Goal: Information Seeking & Learning: Compare options

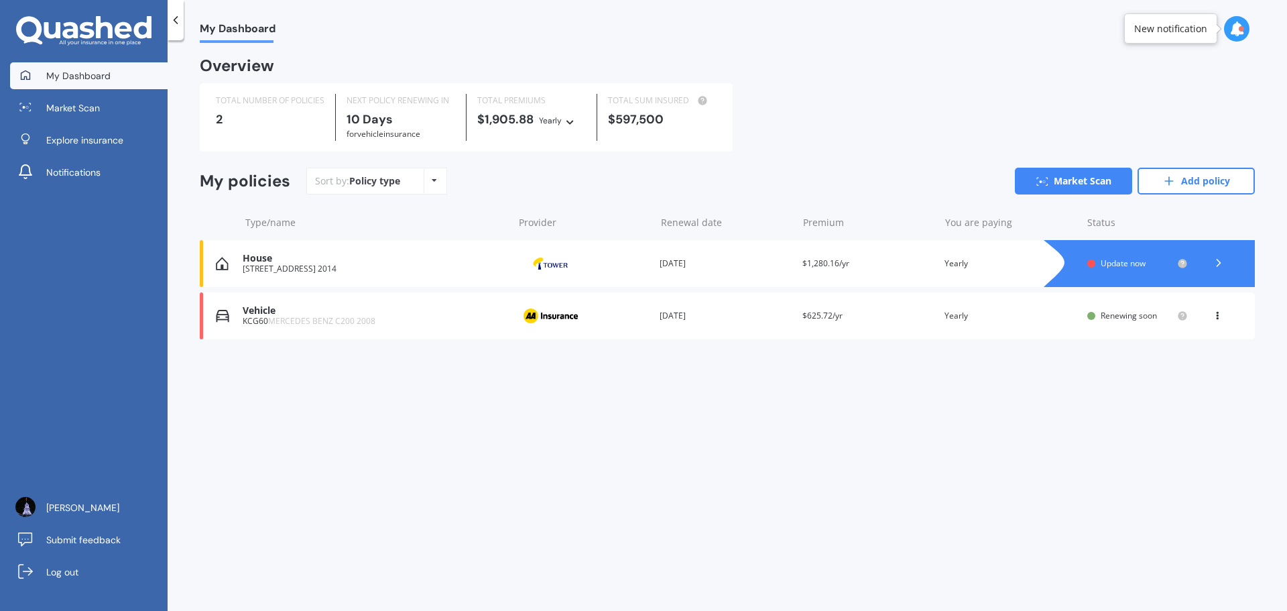
click at [1139, 265] on span "Update now" at bounding box center [1123, 262] width 45 height 11
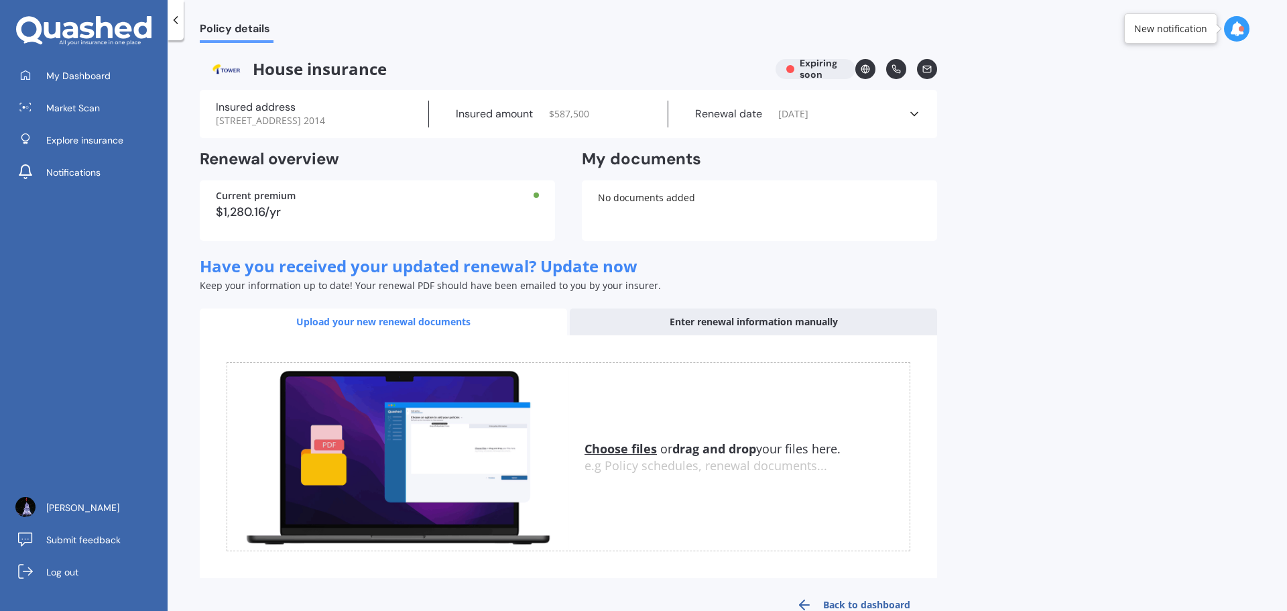
click at [769, 319] on div "Enter renewal information manually" at bounding box center [753, 321] width 367 height 27
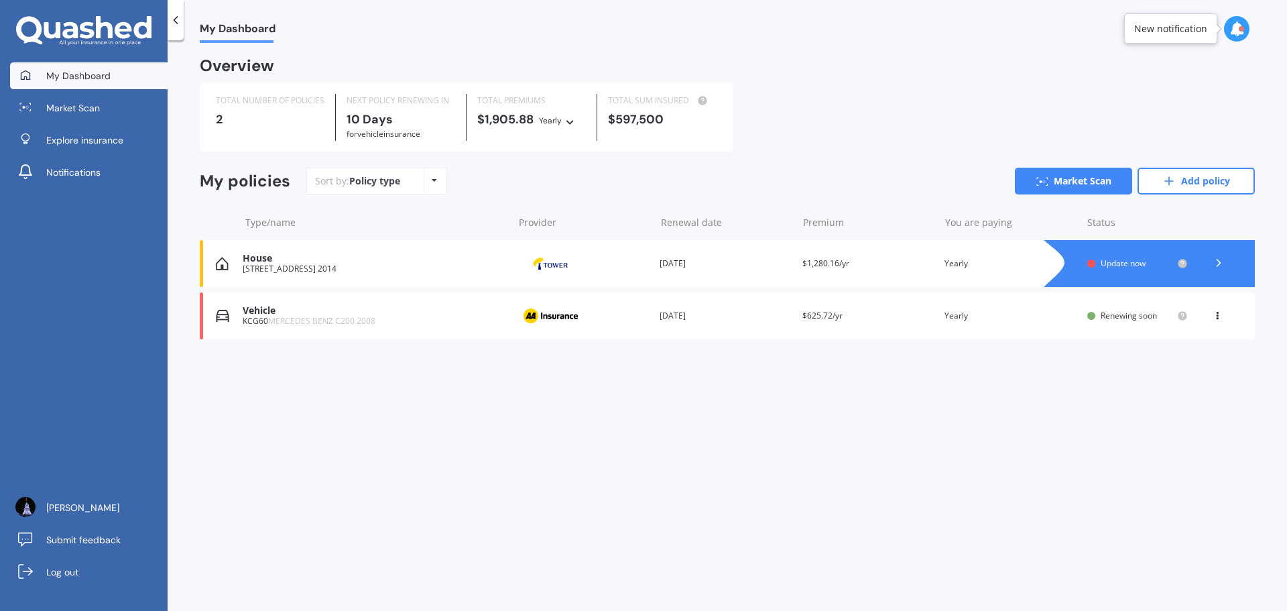
click at [442, 265] on div "[STREET_ADDRESS] 2014" at bounding box center [374, 268] width 263 height 9
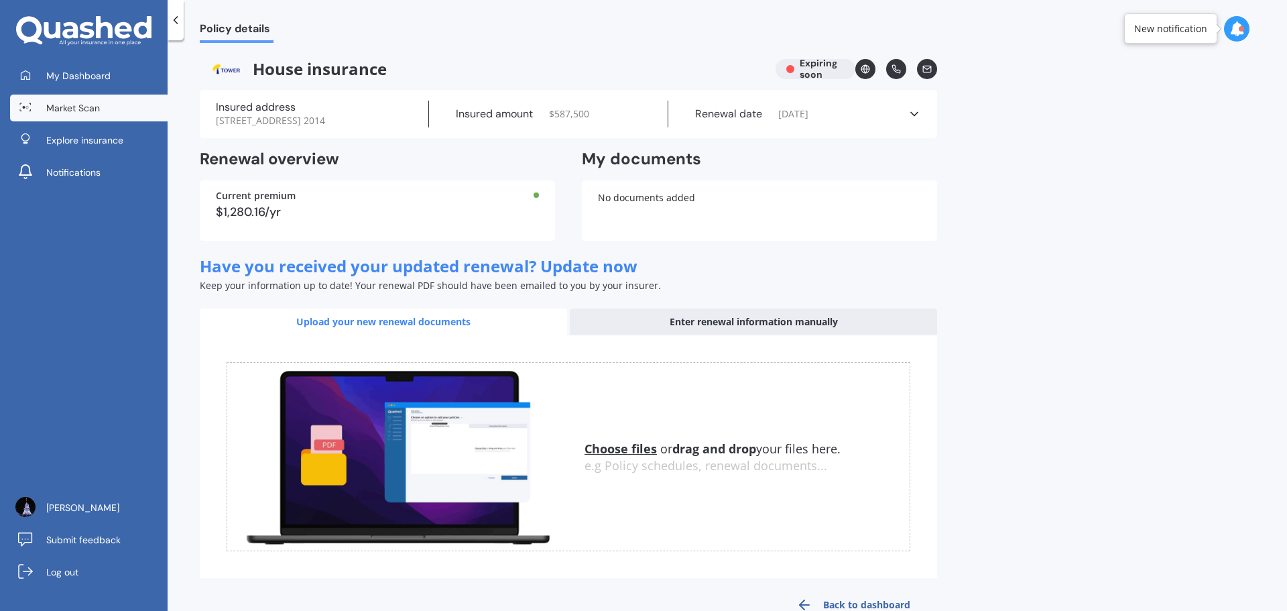
click at [82, 106] on span "Market Scan" at bounding box center [73, 107] width 54 height 13
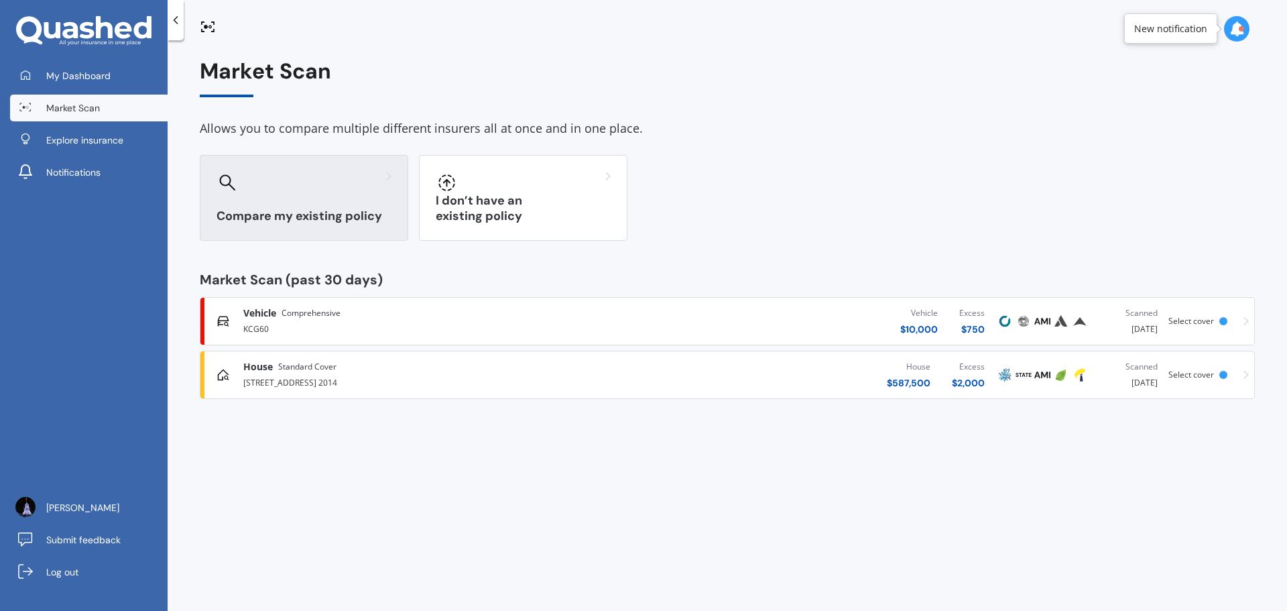
click at [259, 191] on div at bounding box center [304, 182] width 175 height 21
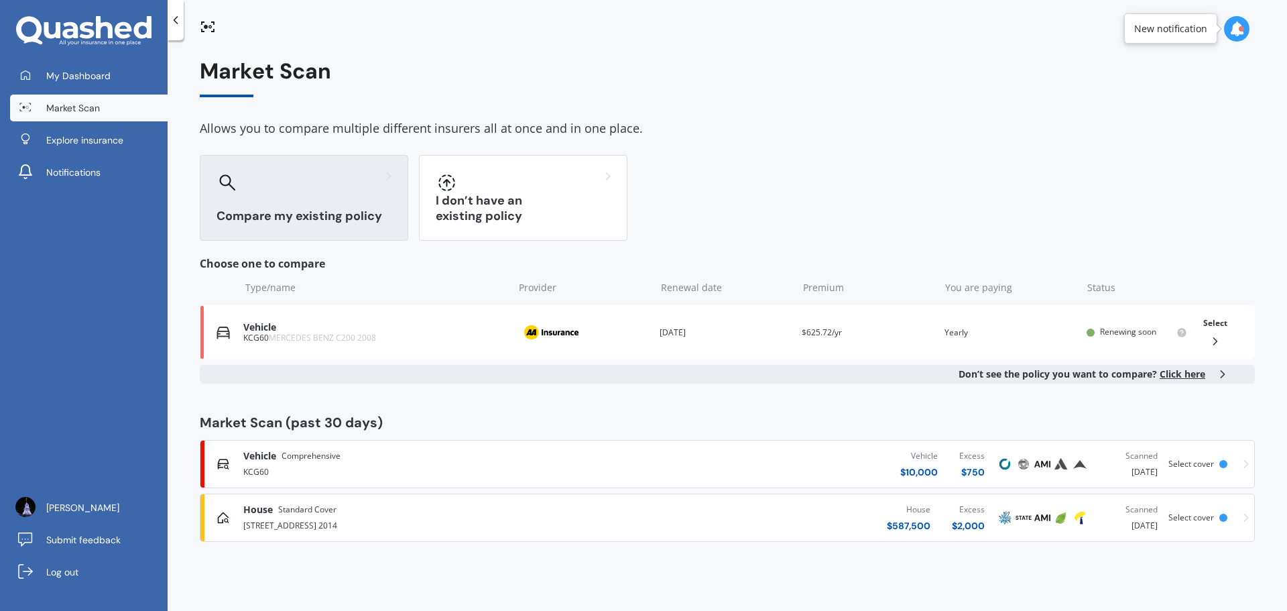
click at [265, 517] on div "[STREET_ADDRESS] 2014" at bounding box center [424, 524] width 363 height 16
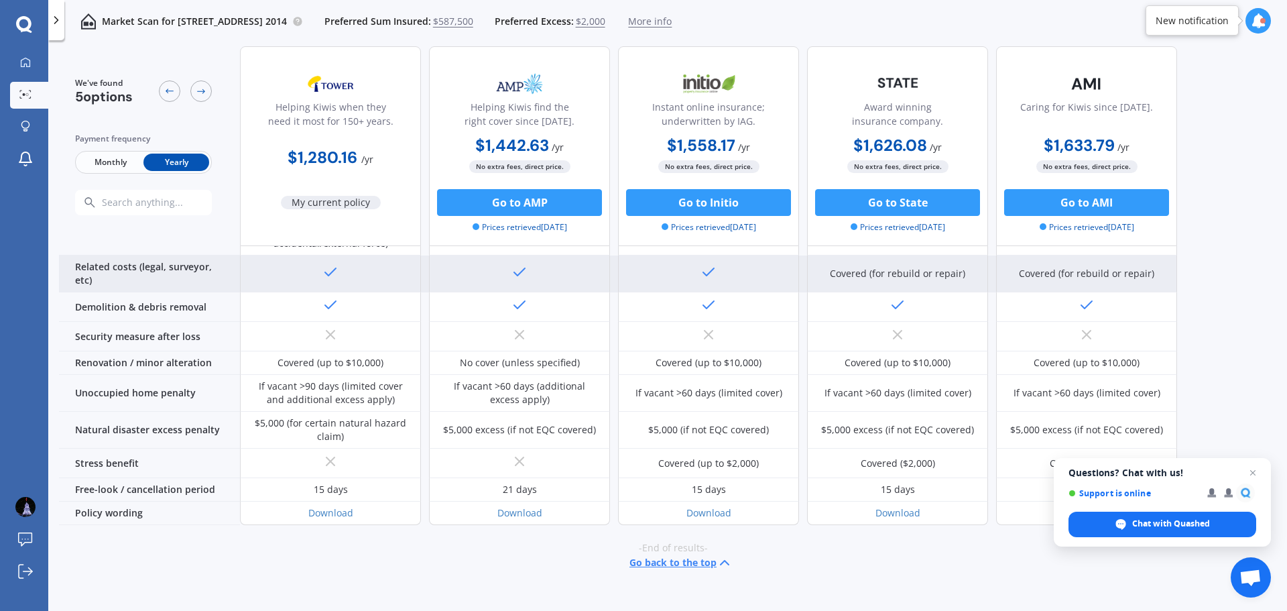
scroll to position [551, 0]
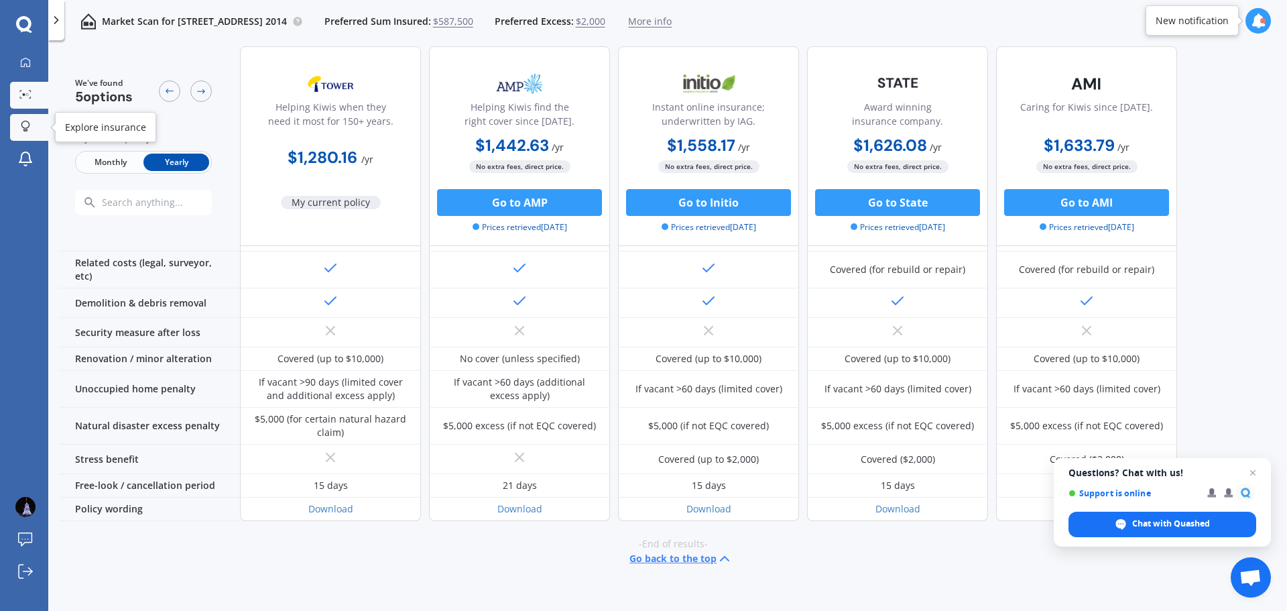
click at [30, 124] on div at bounding box center [25, 127] width 20 height 13
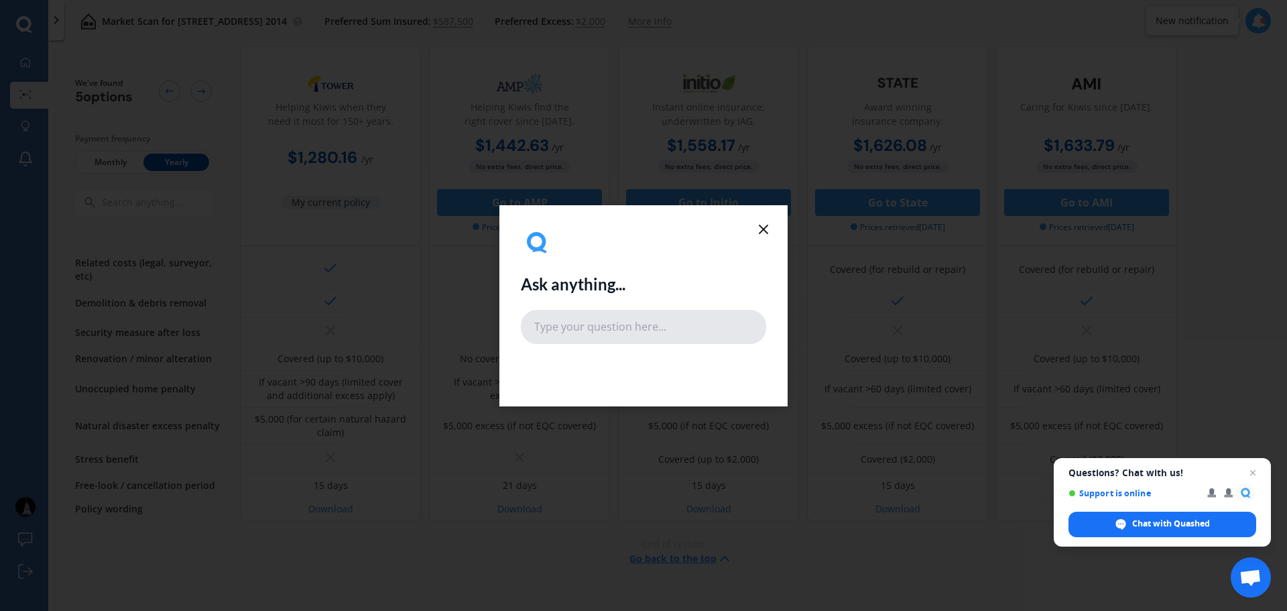
click at [580, 325] on input "text" at bounding box center [643, 327] width 245 height 34
type input "who has the cheapest house insurance"
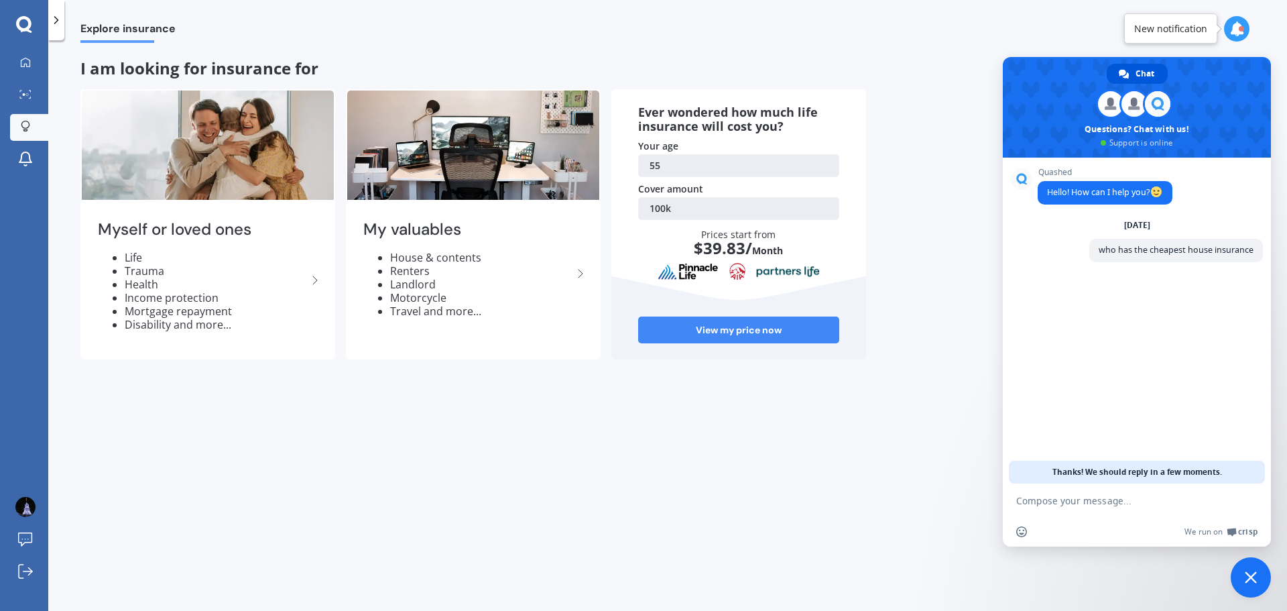
click at [674, 206] on link "100k" at bounding box center [738, 208] width 201 height 23
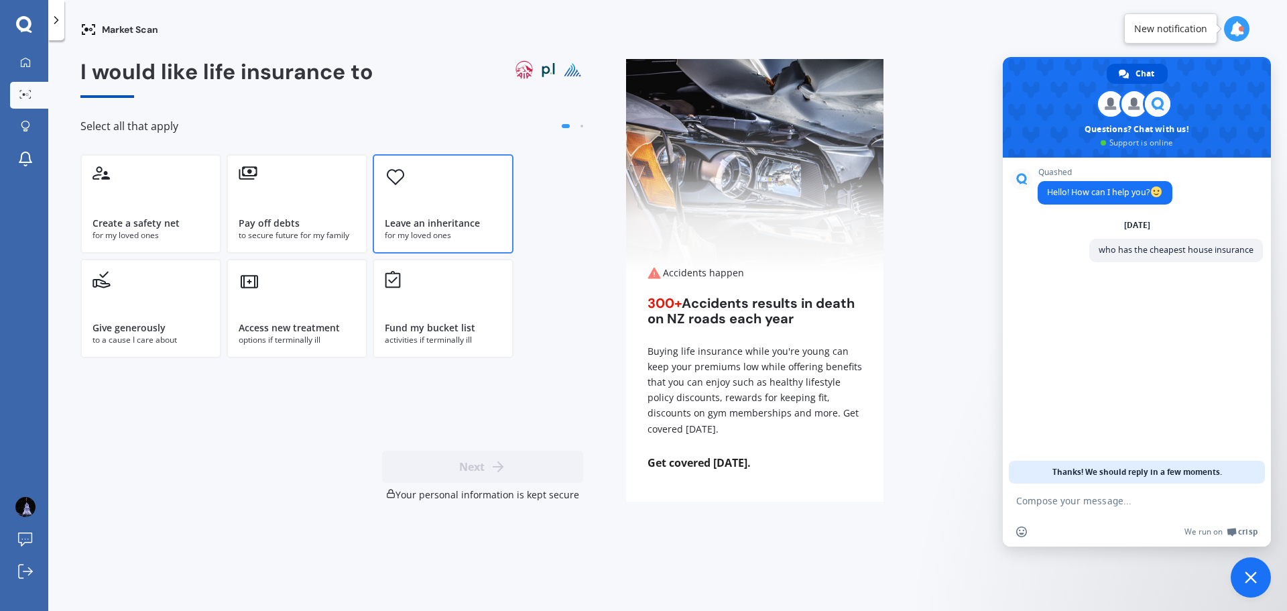
click at [412, 205] on div "Leave an inheritance for my loved ones" at bounding box center [443, 203] width 141 height 99
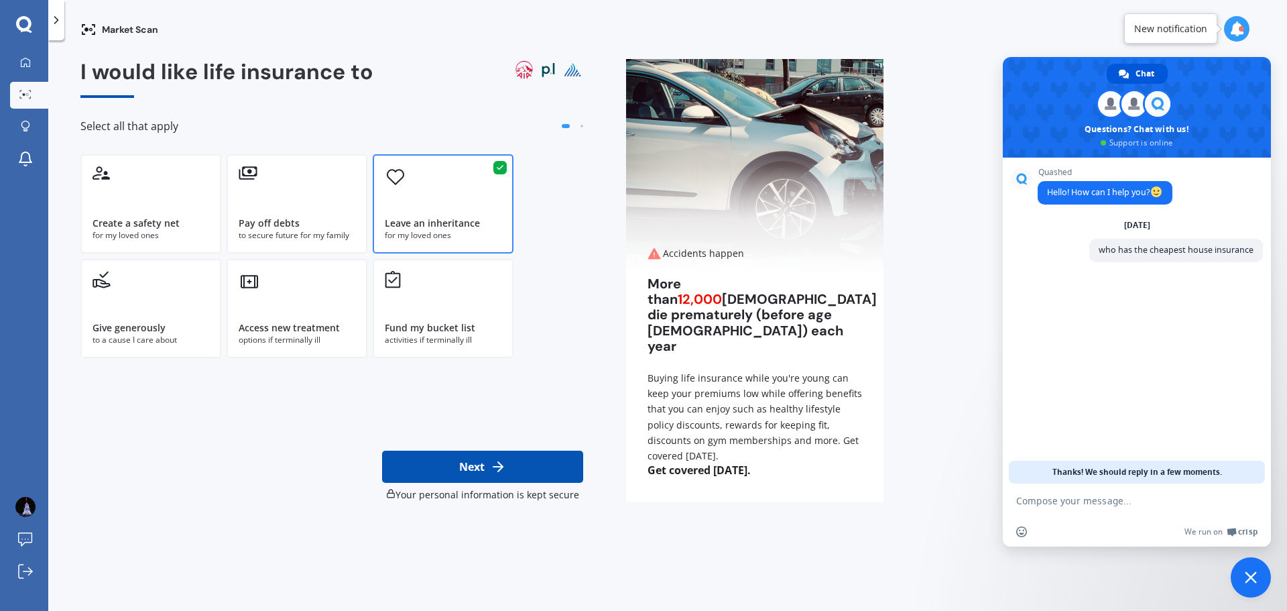
click at [478, 465] on button "Next" at bounding box center [482, 466] width 201 height 32
select select "14"
select select "07"
select select "1970"
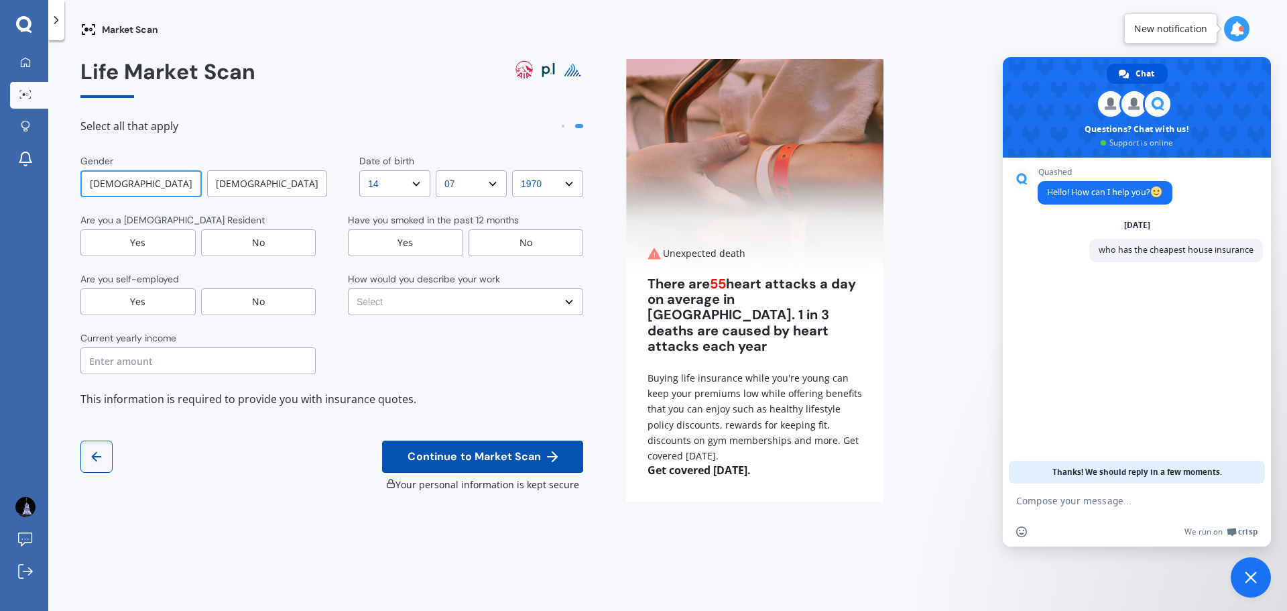
click at [516, 245] on div "No" at bounding box center [526, 242] width 115 height 27
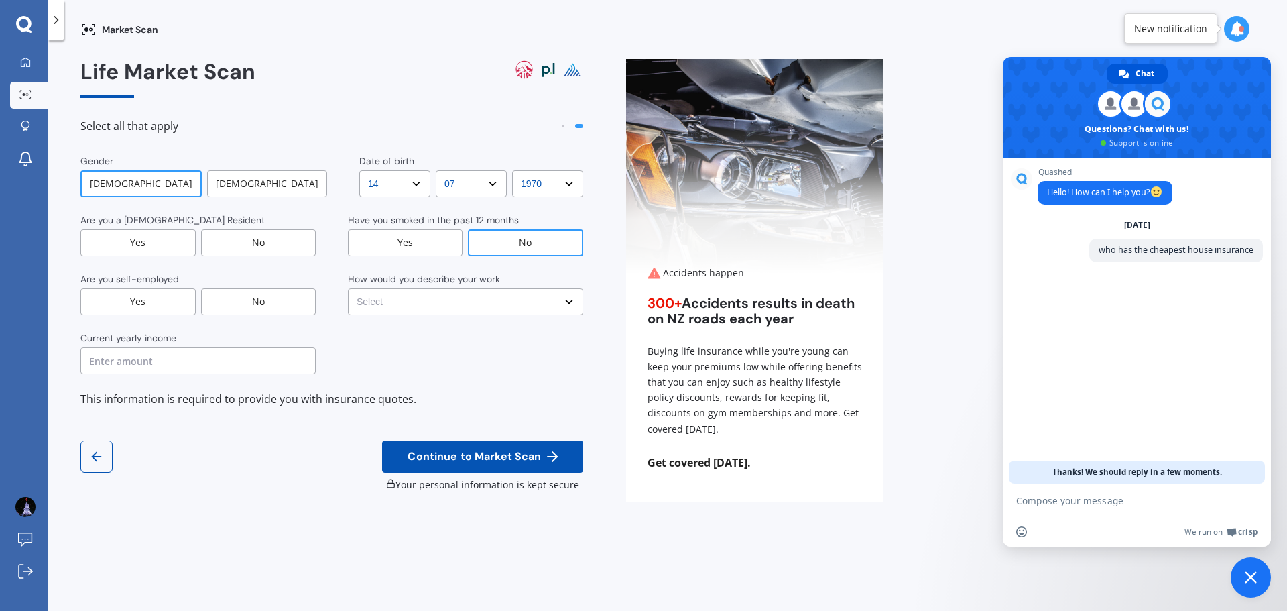
click at [235, 295] on div "No" at bounding box center [258, 301] width 115 height 27
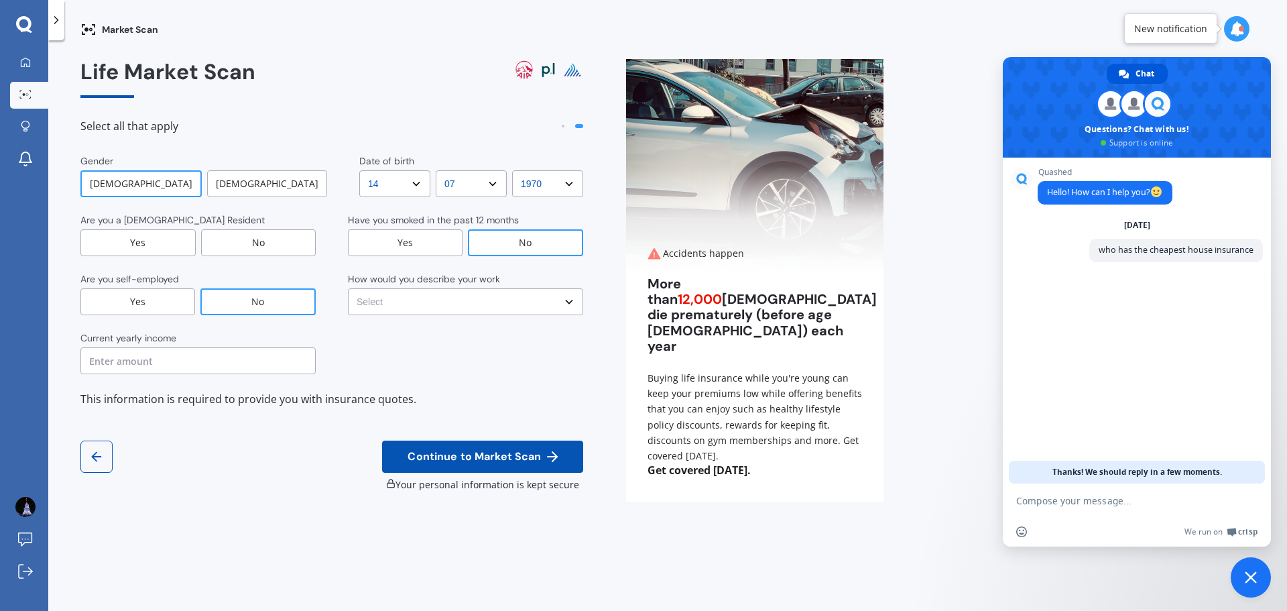
click at [170, 235] on div "Yes" at bounding box center [137, 242] width 115 height 27
click at [190, 366] on input "text" at bounding box center [197, 360] width 235 height 27
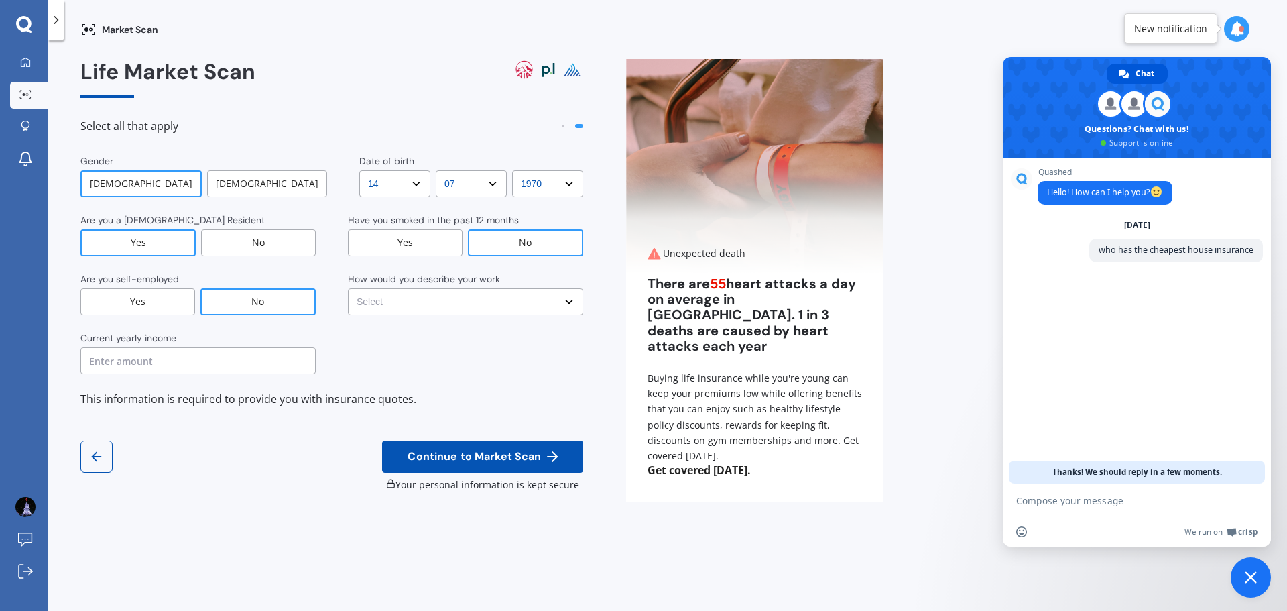
click at [566, 300] on select "Select No manual work e.g. lawyer, consultant, engineer Light manual work e.g. …" at bounding box center [465, 301] width 235 height 27
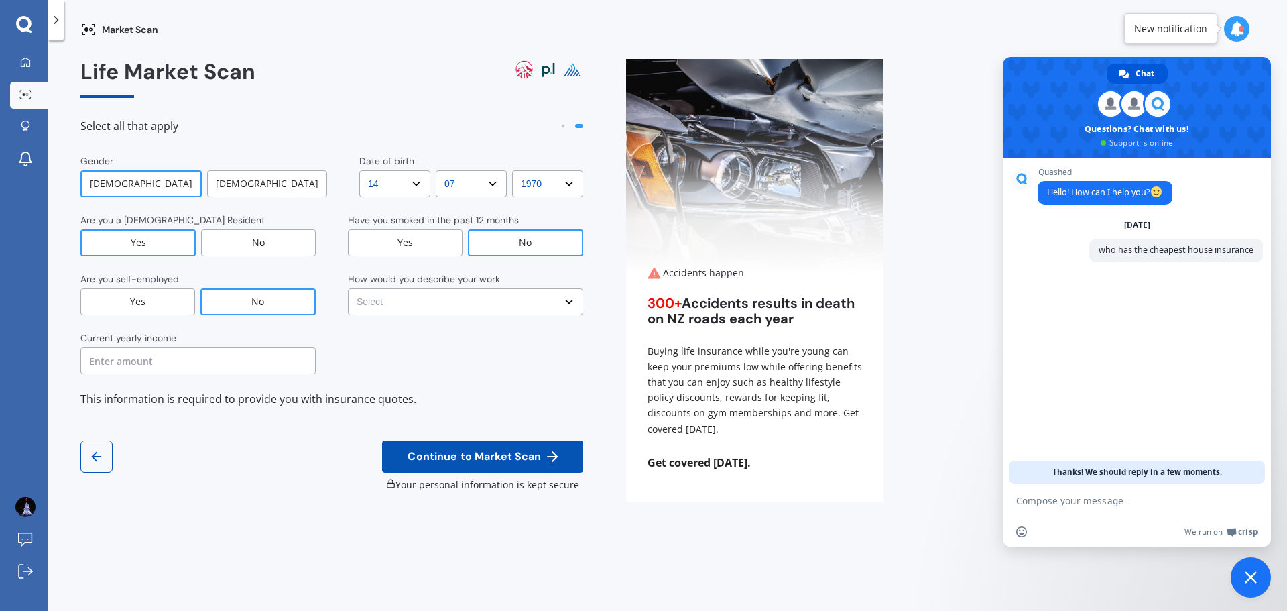
select select "No manual work e.g. lawyer, consultant, engineer"
click at [348, 288] on select "Select No manual work e.g. lawyer, consultant, engineer Light manual work e.g. …" at bounding box center [465, 301] width 235 height 27
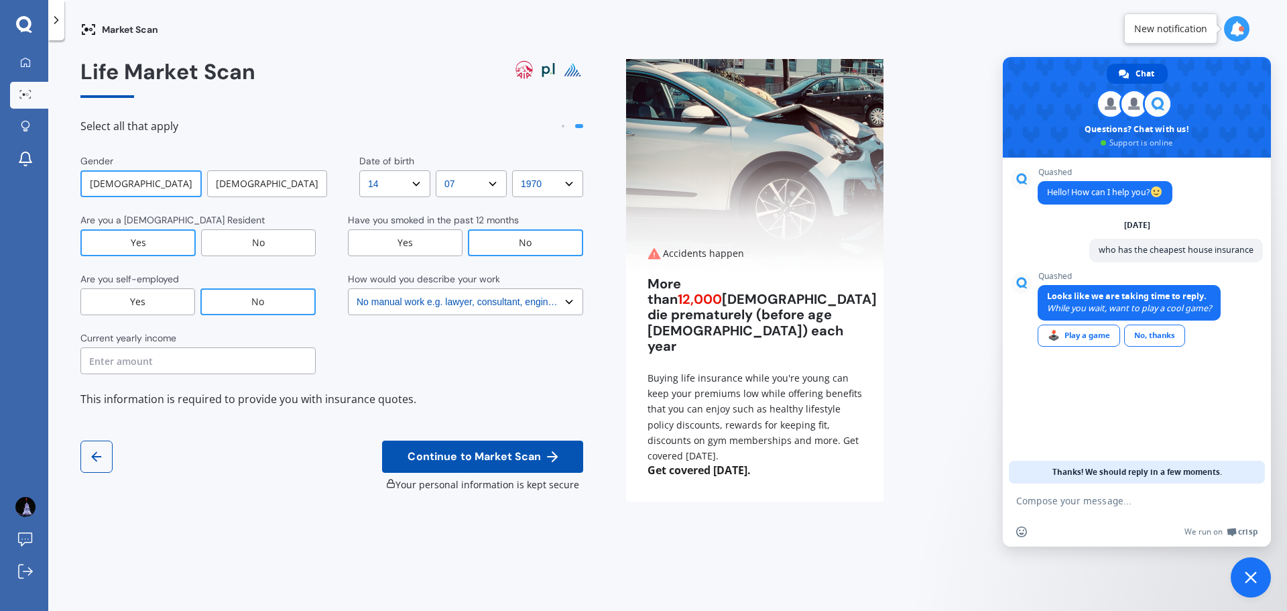
click at [115, 358] on input "text" at bounding box center [197, 360] width 235 height 27
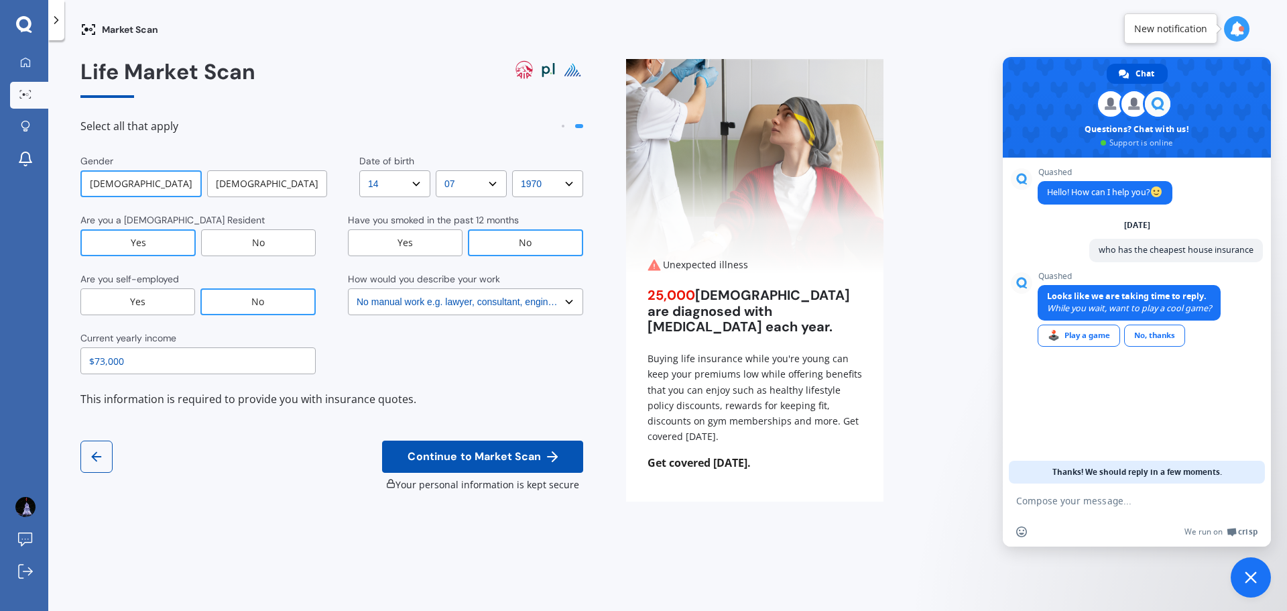
type input "$73,000"
click at [496, 450] on span "Continue to Market Scan" at bounding box center [474, 456] width 139 height 13
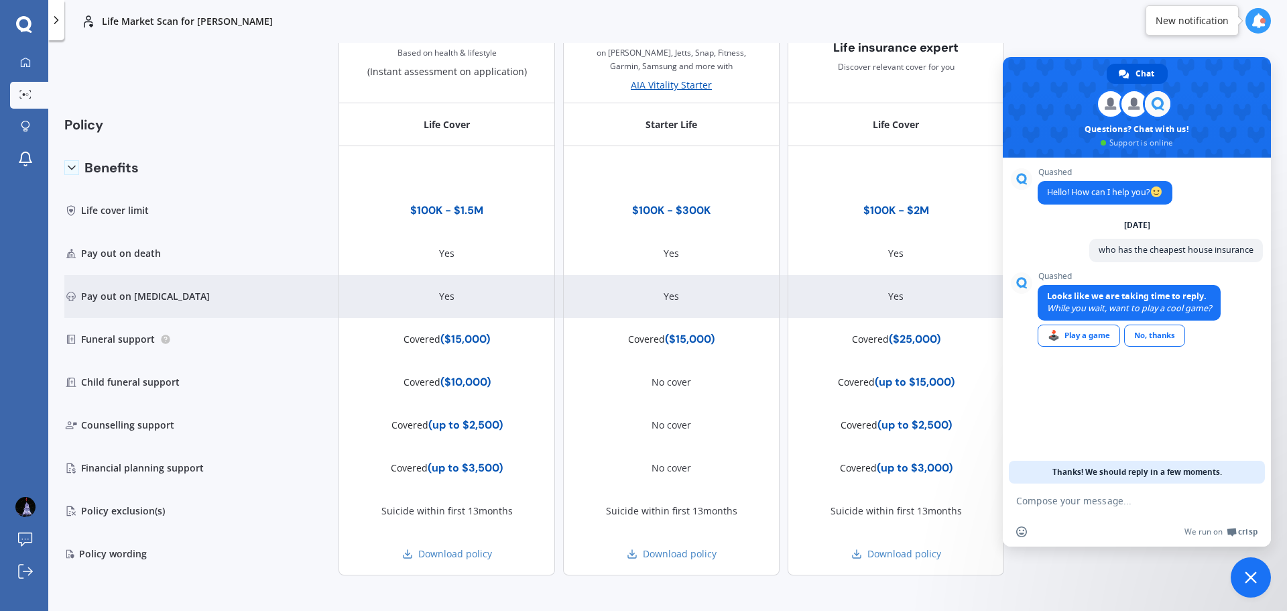
scroll to position [361, 0]
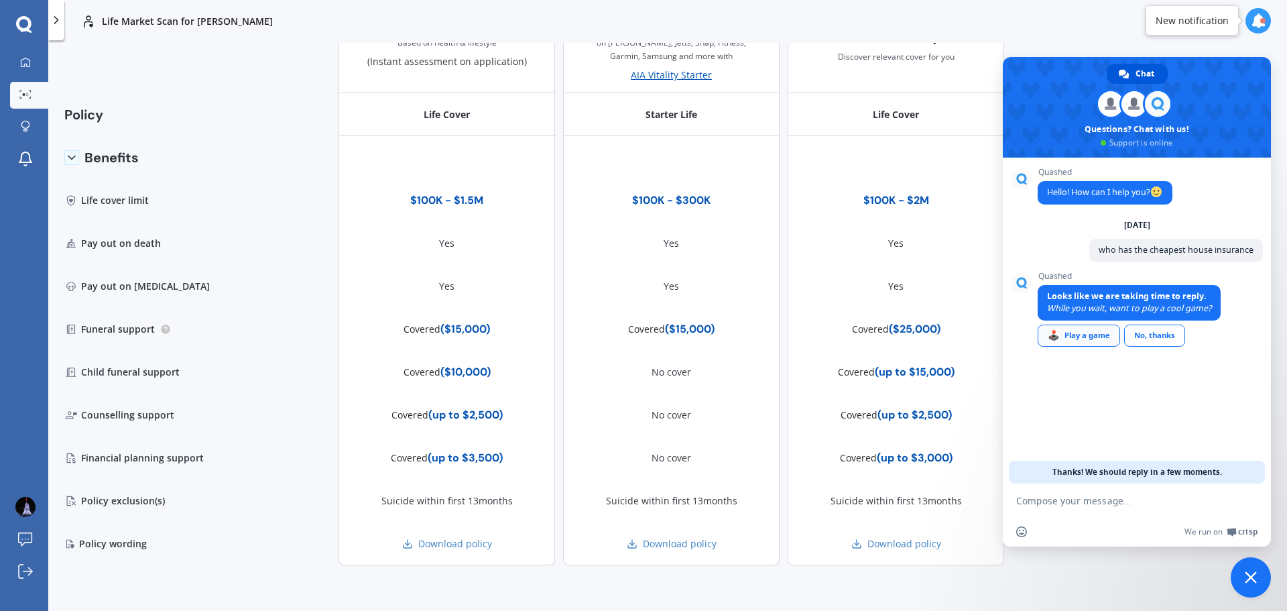
click at [1071, 335] on div "🕹️ Play a game" at bounding box center [1079, 335] width 82 height 22
